Goal: Obtain resource: Download file/media

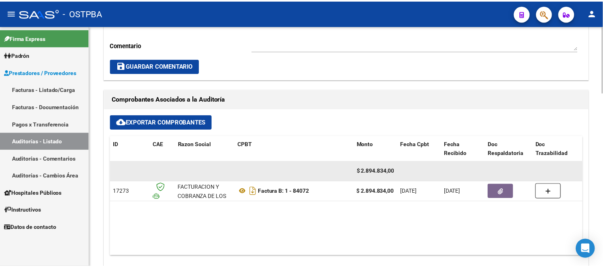
scroll to position [312, 0]
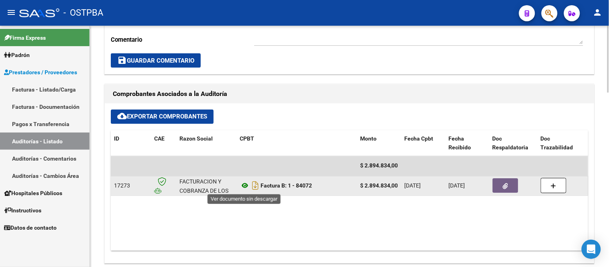
click at [245, 186] on icon at bounding box center [245, 186] width 10 height 10
click at [508, 181] on button "button" at bounding box center [506, 186] width 26 height 14
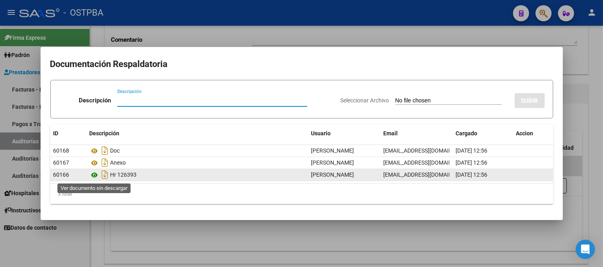
click at [97, 174] on icon at bounding box center [95, 175] width 10 height 10
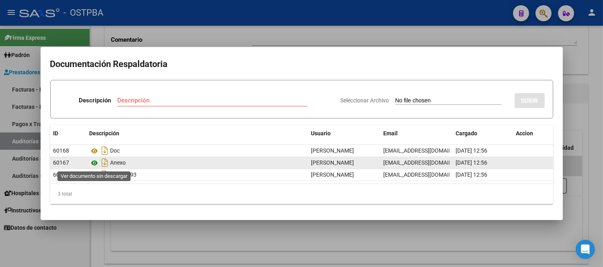
click at [95, 163] on icon at bounding box center [95, 163] width 10 height 10
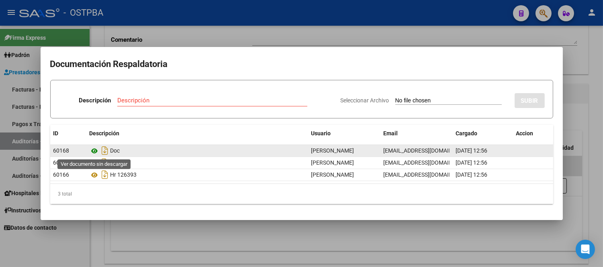
click at [91, 150] on icon at bounding box center [95, 151] width 10 height 10
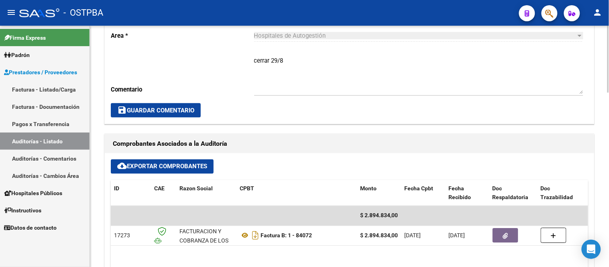
scroll to position [312, 0]
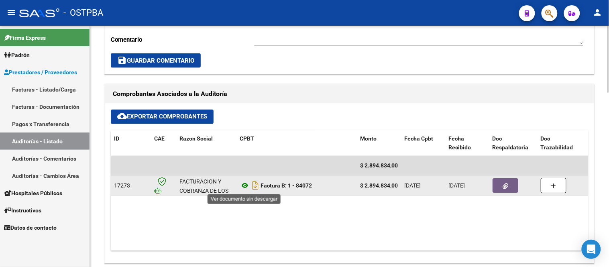
click at [244, 187] on icon at bounding box center [245, 186] width 10 height 10
